Goal: Task Accomplishment & Management: Complete application form

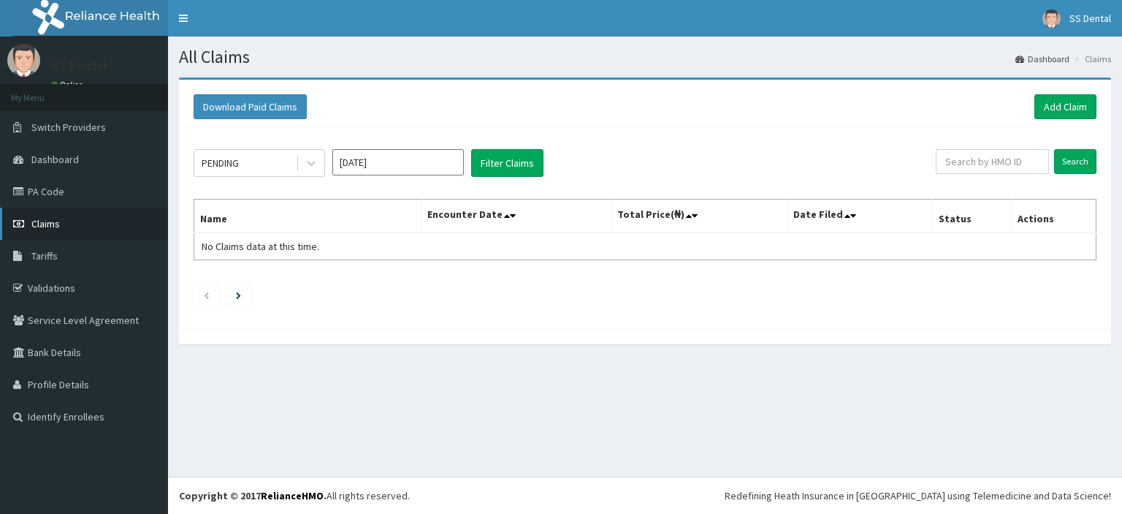
click at [42, 220] on span "Claims" at bounding box center [45, 223] width 28 height 13
click at [53, 221] on span "Claims" at bounding box center [45, 223] width 28 height 13
click at [1070, 107] on link "Add Claim" at bounding box center [1066, 106] width 62 height 25
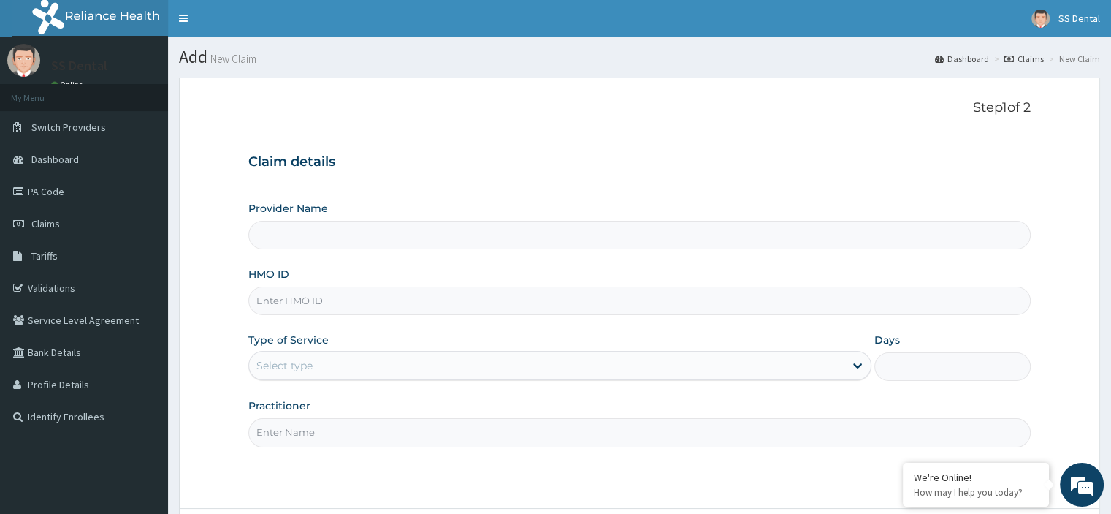
type input "SS Dental - Lekki"
click at [365, 299] on input "HMO ID" at bounding box center [639, 300] width 782 height 28
type input "p"
type input "PLD/10018/B"
click at [349, 359] on div "Select type" at bounding box center [547, 365] width 596 height 23
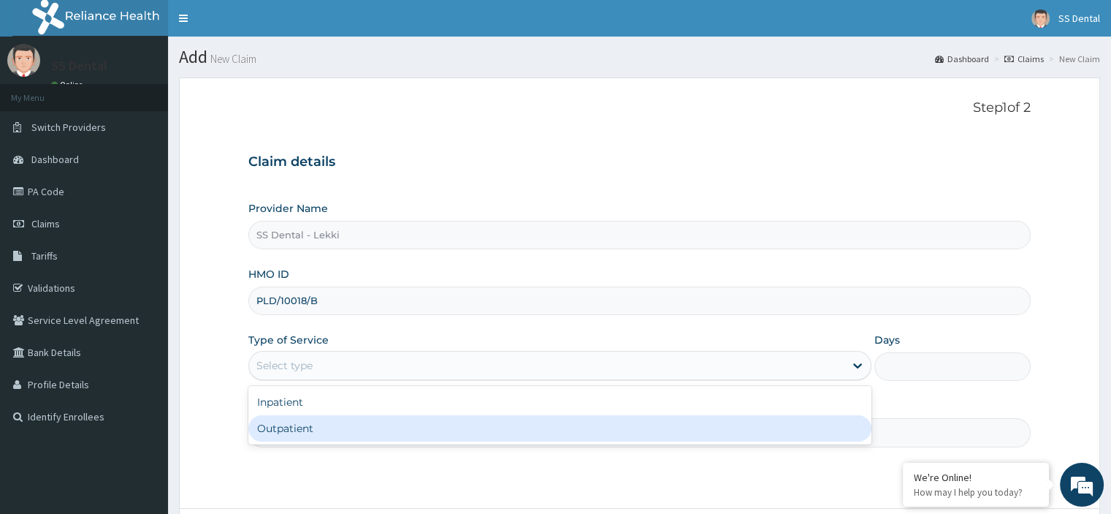
click at [330, 438] on div "Outpatient" at bounding box center [559, 428] width 623 height 26
type input "1"
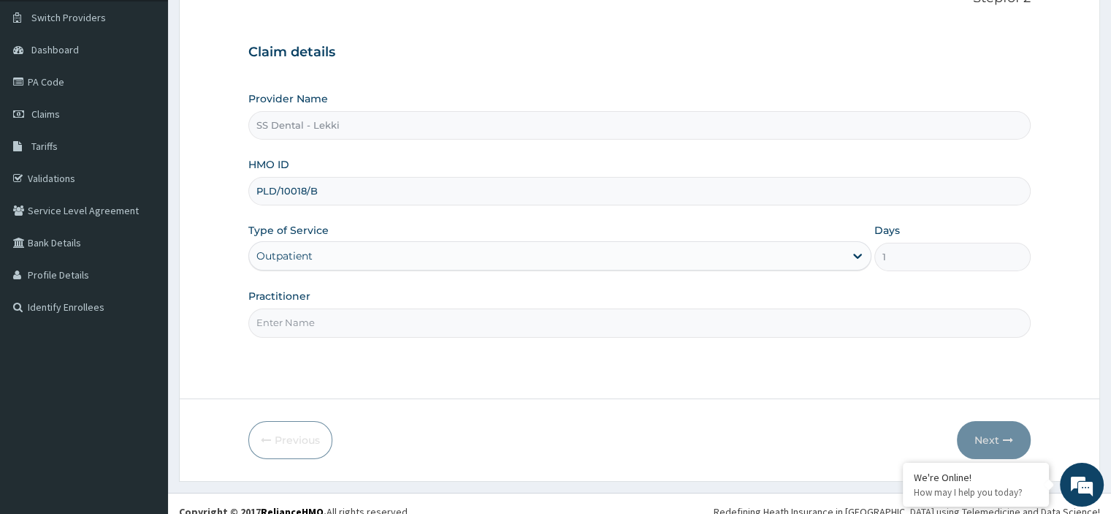
scroll to position [118, 0]
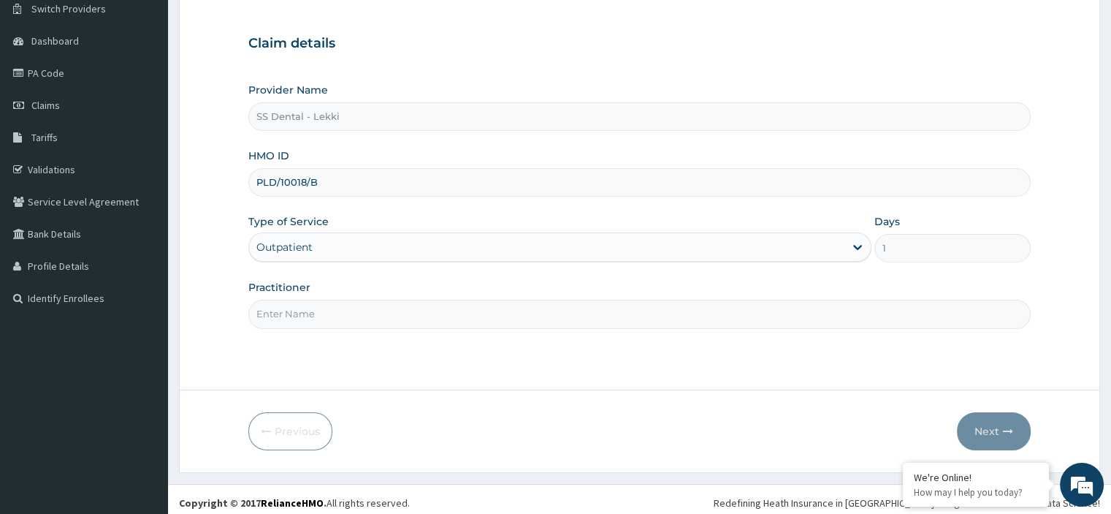
click at [456, 311] on input "Practitioner" at bounding box center [639, 314] width 782 height 28
type input "SS DENTAL"
click at [985, 429] on button "Next" at bounding box center [994, 431] width 74 height 38
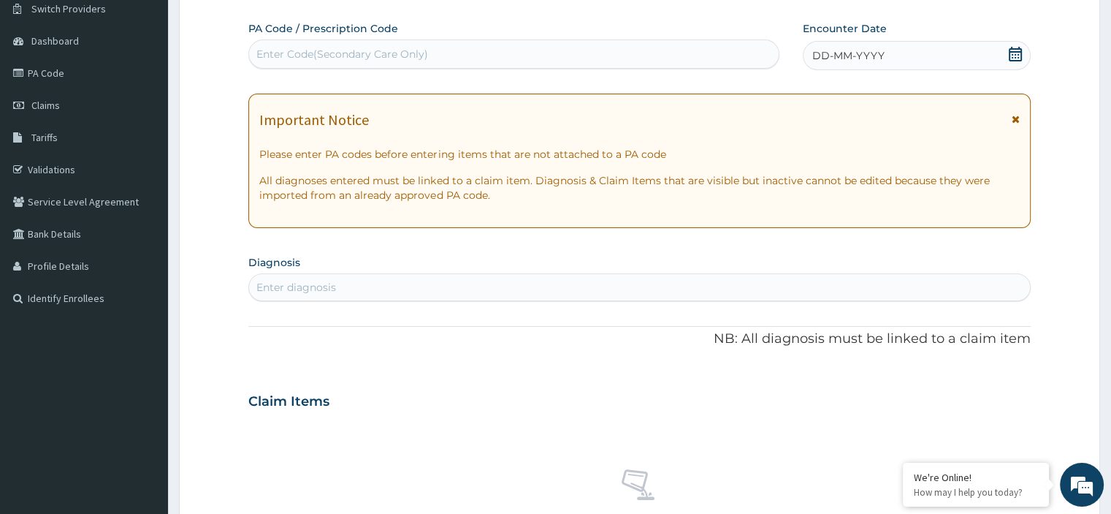
click at [454, 336] on p "NB: All diagnosis must be linked to a claim item" at bounding box center [639, 339] width 782 height 19
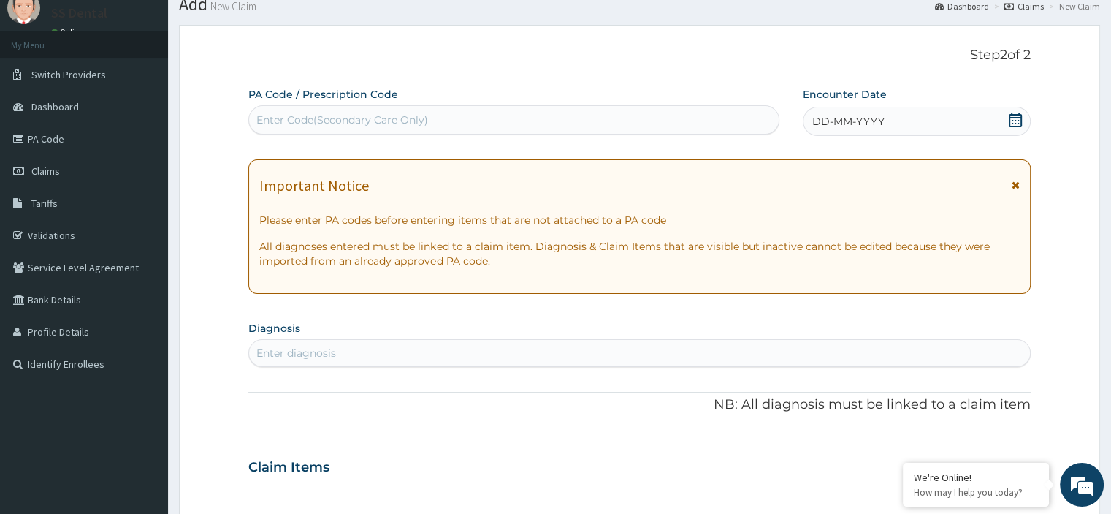
scroll to position [0, 0]
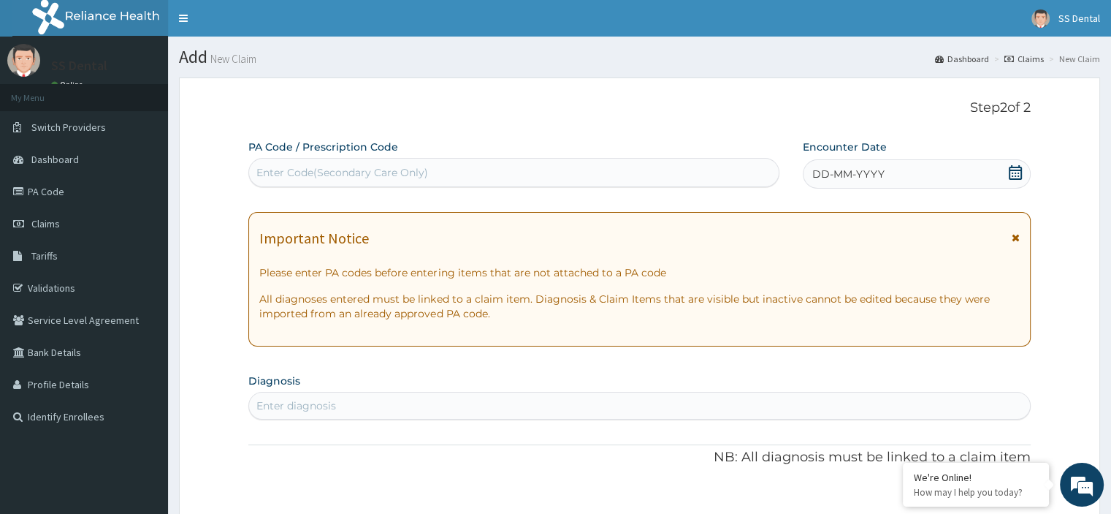
click at [346, 171] on div "Enter Code(Secondary Care Only)" at bounding box center [342, 172] width 172 height 15
type input "PA/3BEF52"
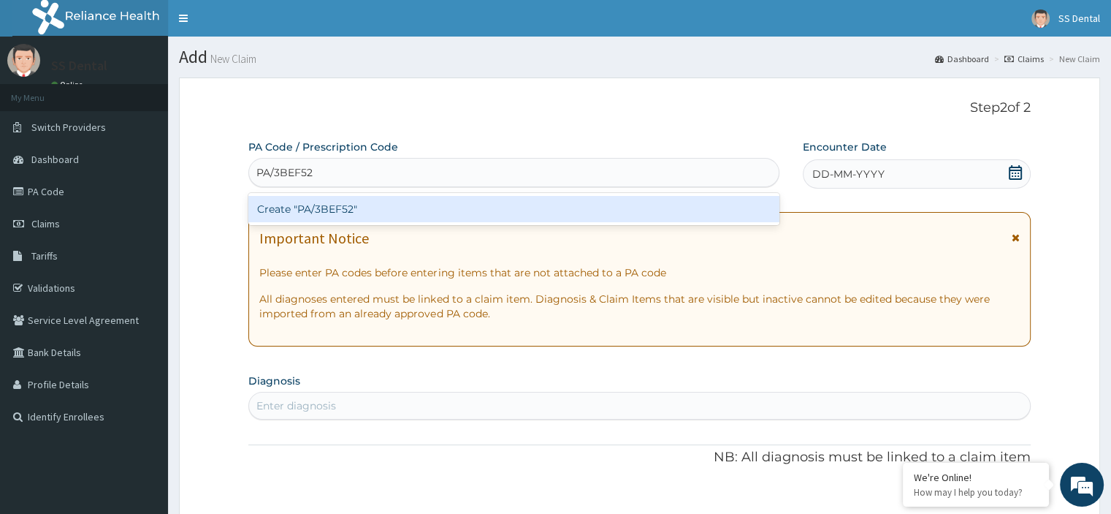
click at [298, 211] on div "Create "PA/3BEF52"" at bounding box center [513, 209] width 531 height 26
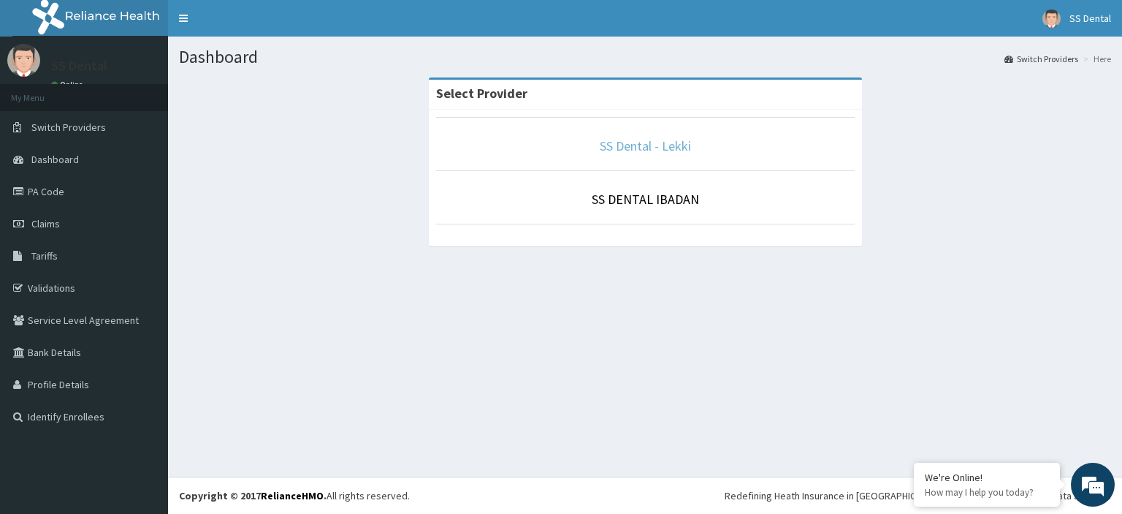
click at [639, 148] on link "SS Dental - Lekki" at bounding box center [645, 145] width 91 height 17
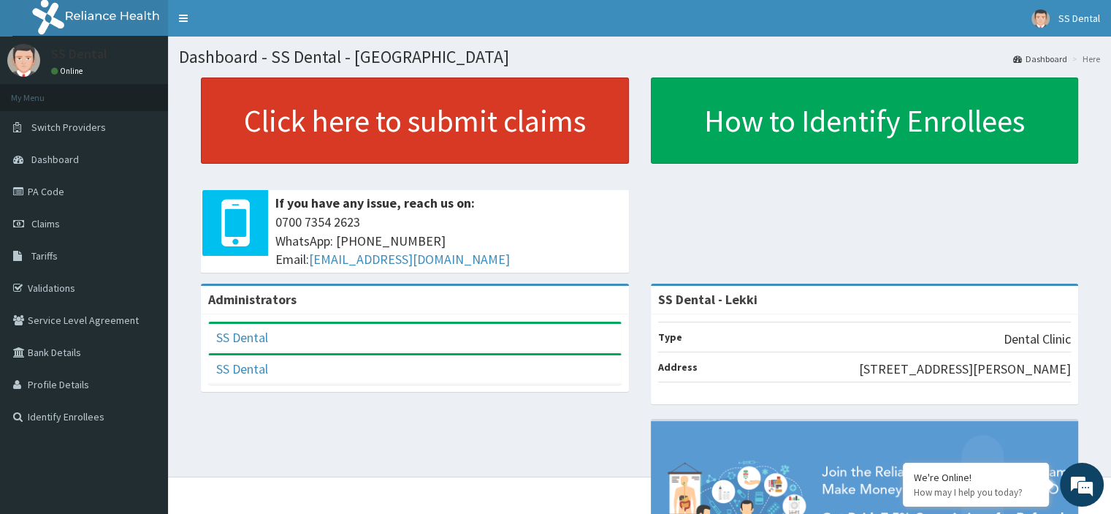
click at [444, 116] on link "Click here to submit claims" at bounding box center [415, 120] width 428 height 86
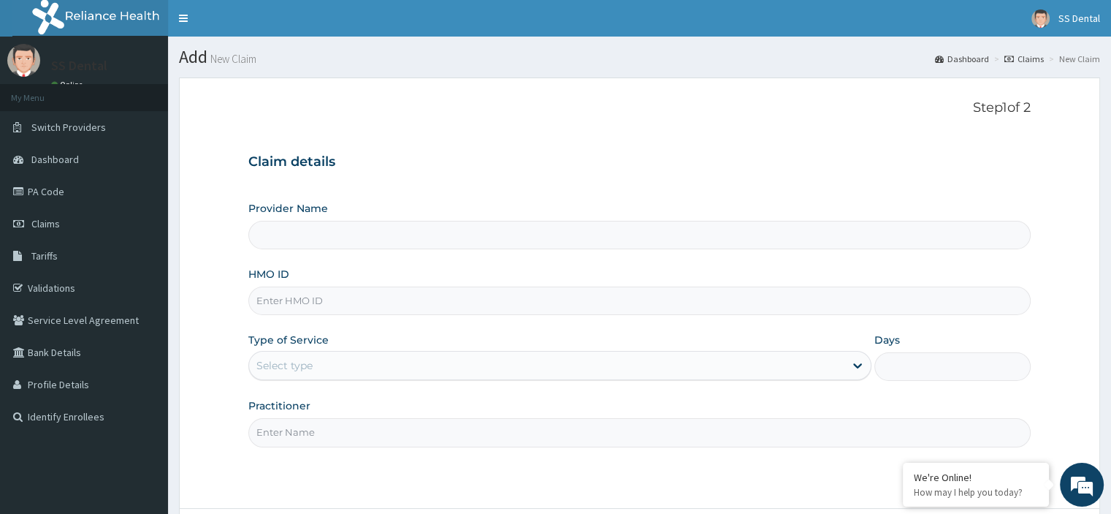
type input "SS Dental - Lekki"
click at [411, 292] on input "HMO ID" at bounding box center [639, 300] width 782 height 28
type input "PLD/10018/B"
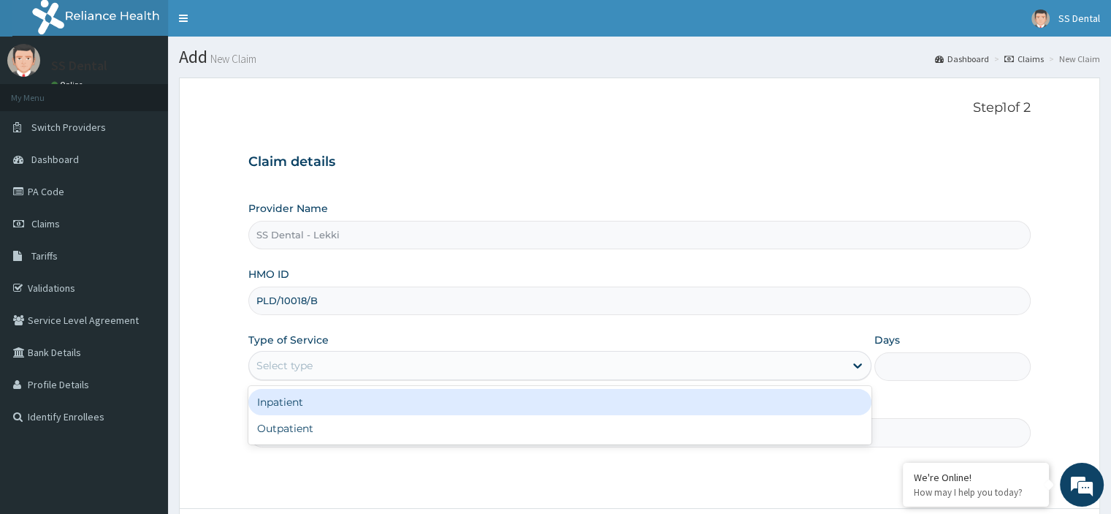
click at [473, 371] on div "Select type" at bounding box center [547, 365] width 596 height 23
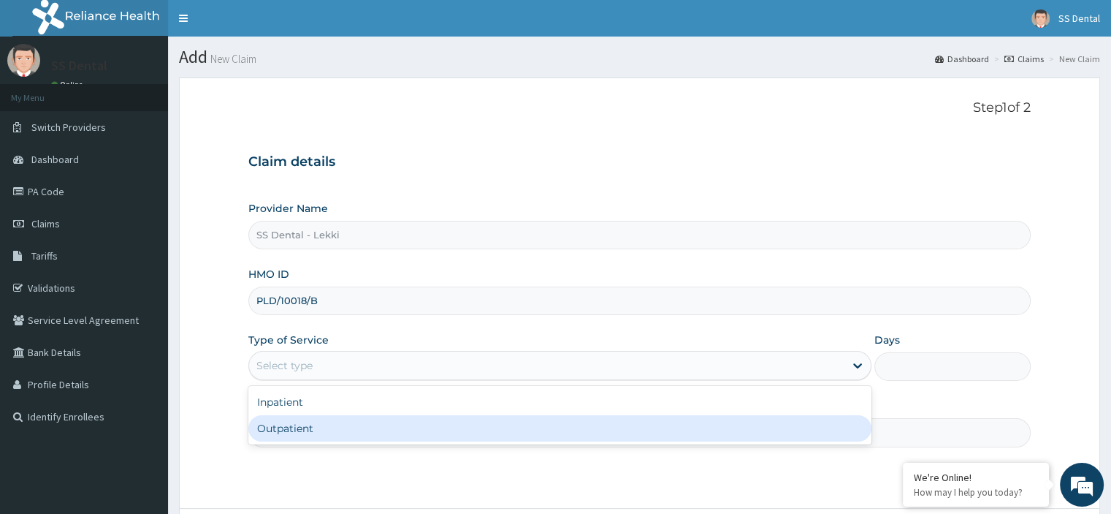
click at [458, 423] on div "Outpatient" at bounding box center [559, 428] width 623 height 26
type input "1"
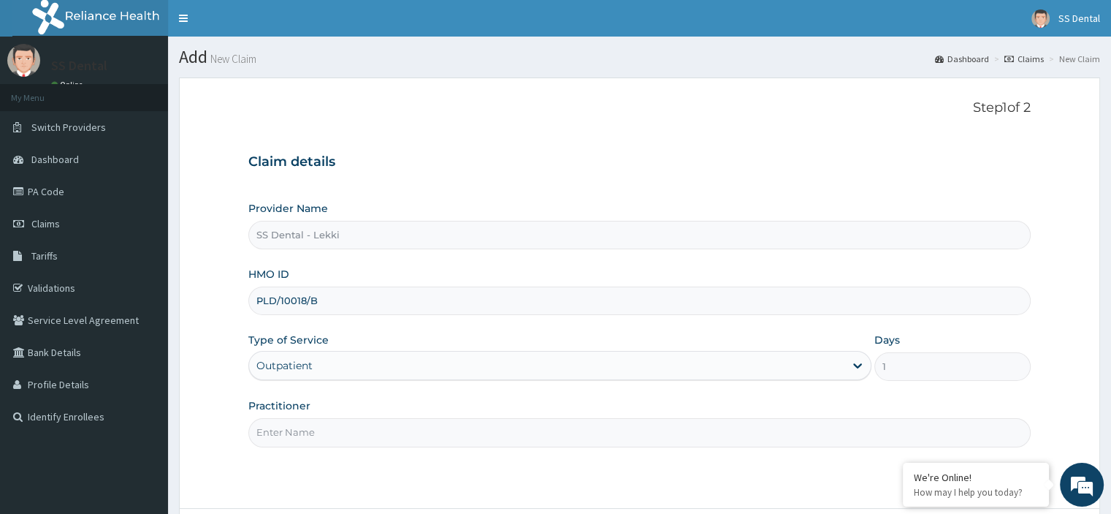
click at [434, 429] on input "Practitioner" at bounding box center [639, 432] width 782 height 28
type input "SS DENTAL"
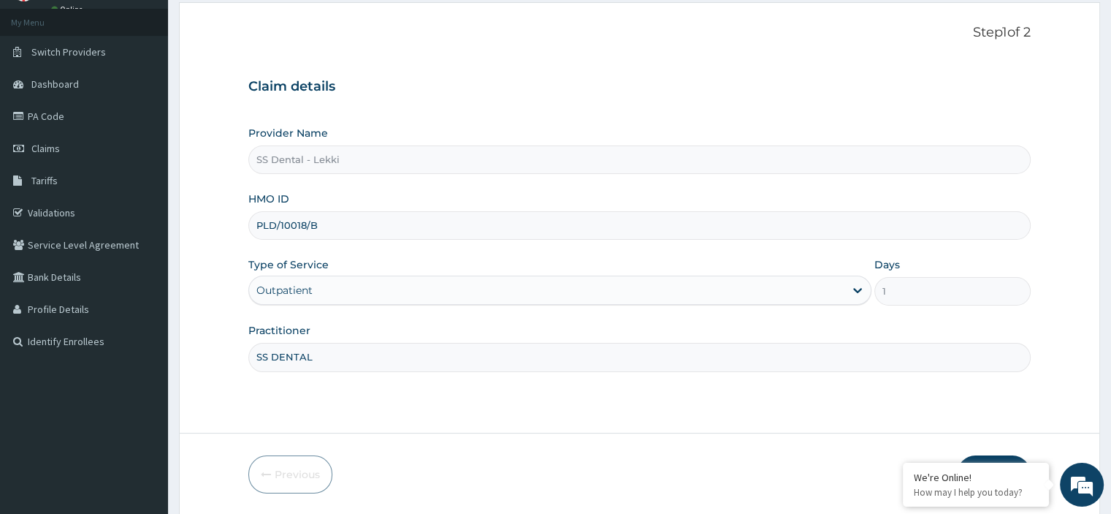
scroll to position [125, 0]
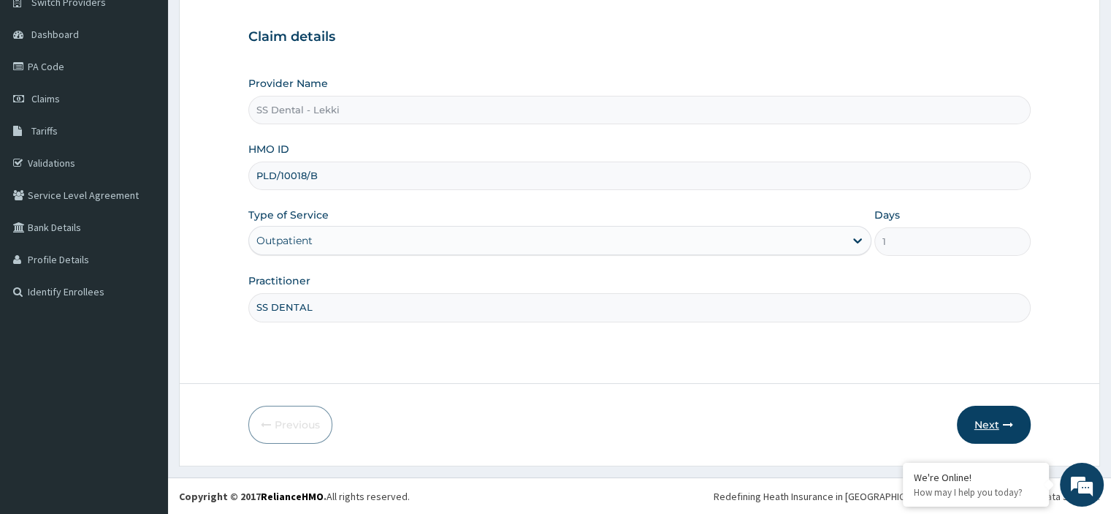
click at [1000, 417] on button "Next" at bounding box center [994, 425] width 74 height 38
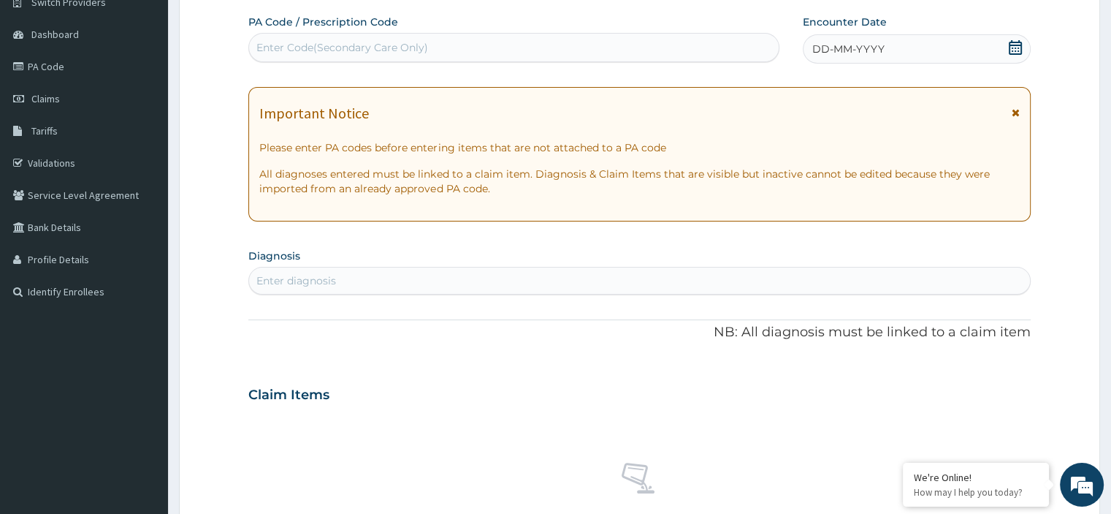
click at [406, 344] on div "PA Code / Prescription Code Enter Code(Secondary Care Only) Encounter Date DD-M…" at bounding box center [639, 393] width 782 height 756
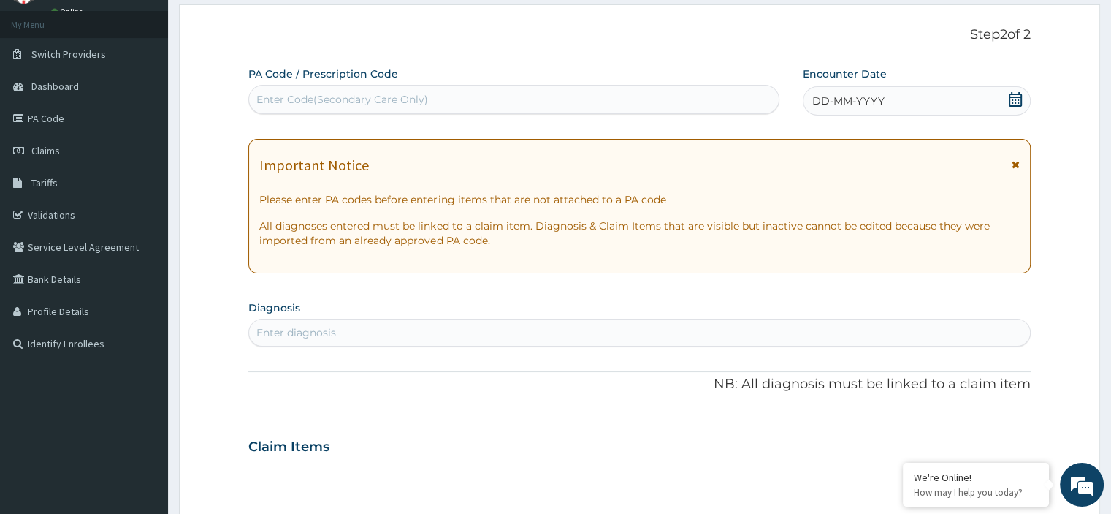
scroll to position [61, 0]
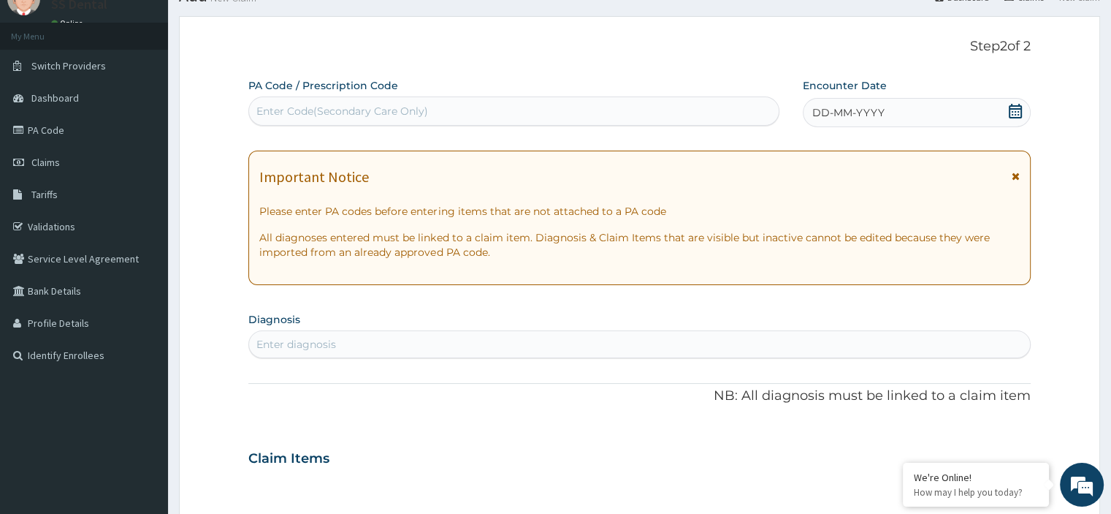
click at [389, 110] on div "Enter Code(Secondary Care Only)" at bounding box center [342, 111] width 172 height 15
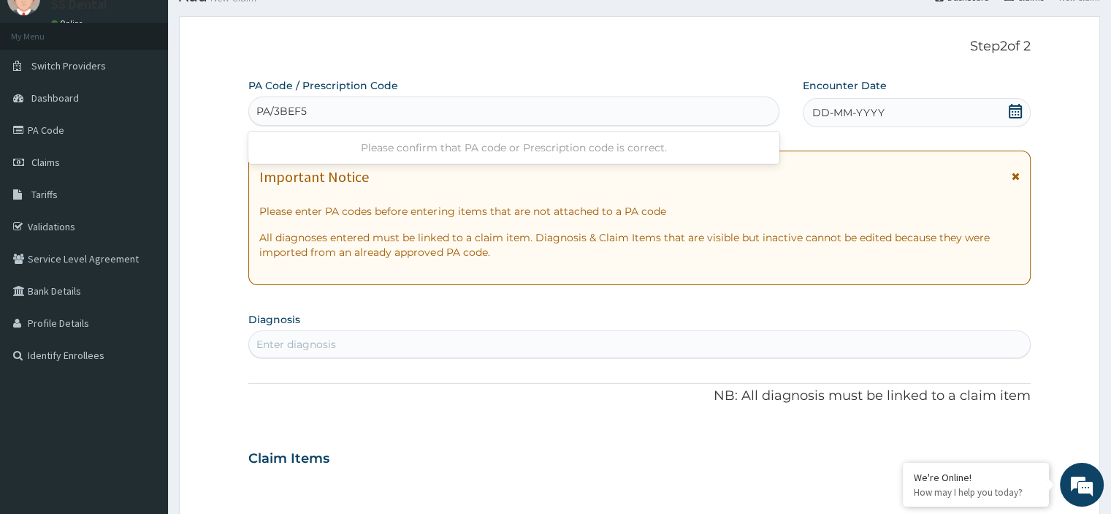
type input "PA/3BEF52"
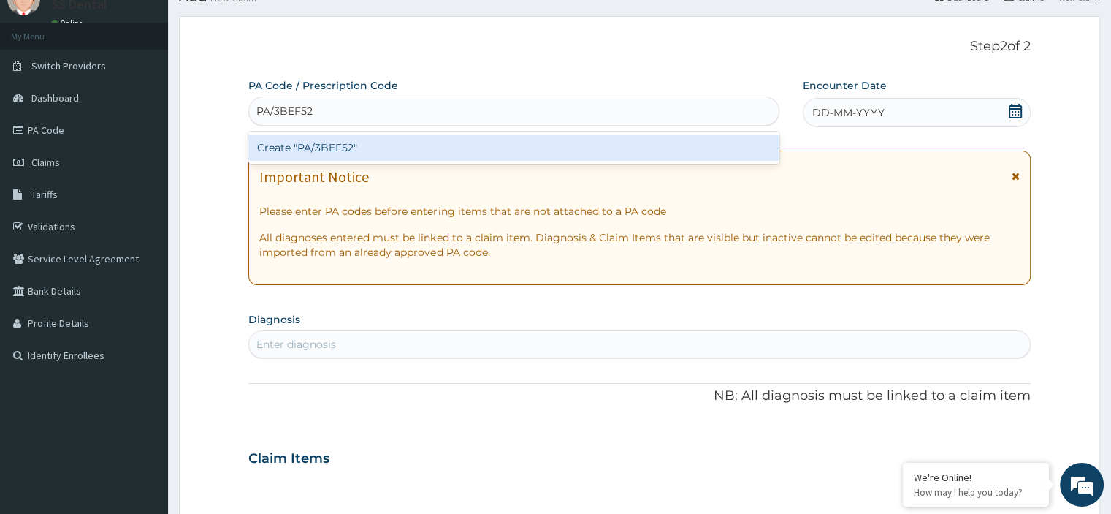
click at [359, 154] on div "Create "PA/3BEF52"" at bounding box center [513, 147] width 531 height 26
